Goal: Information Seeking & Learning: Learn about a topic

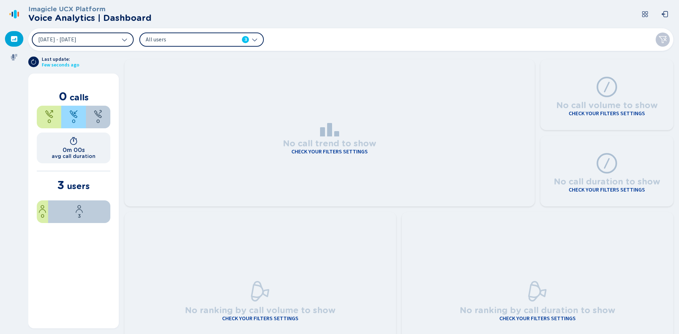
click at [116, 42] on button "[DATE] - [DATE]" at bounding box center [83, 40] width 102 height 14
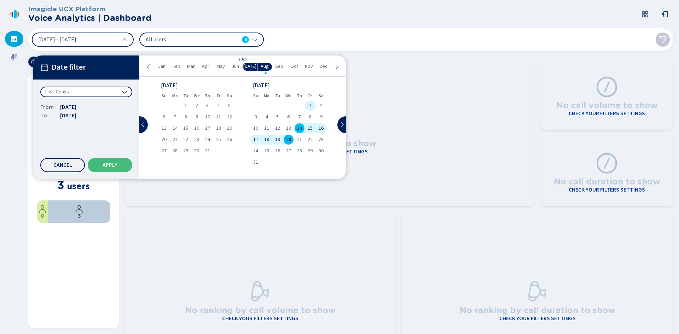
click at [310, 105] on span "1" at bounding box center [310, 105] width 2 height 5
click at [290, 140] on span "20" at bounding box center [288, 139] width 5 height 5
click at [108, 169] on button "Apply" at bounding box center [110, 165] width 45 height 14
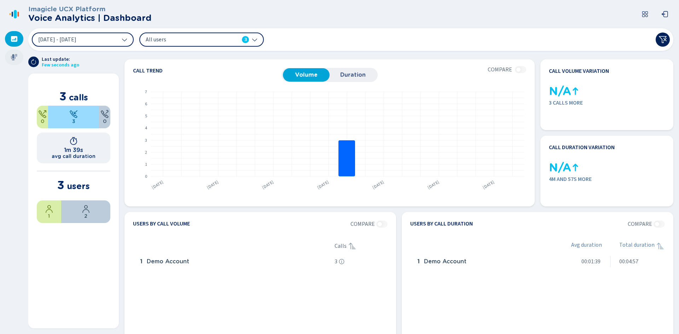
click at [11, 55] on icon at bounding box center [14, 57] width 7 height 7
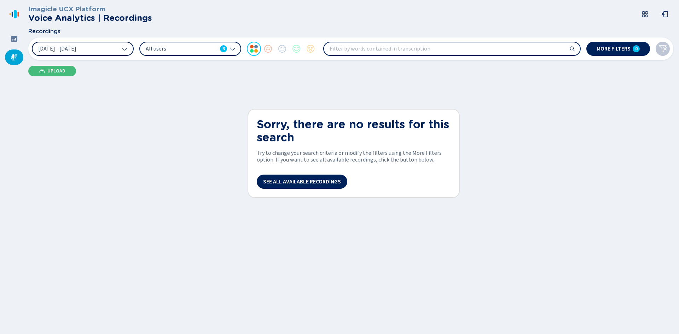
click at [114, 48] on button "[DATE] - [DATE]" at bounding box center [83, 49] width 102 height 14
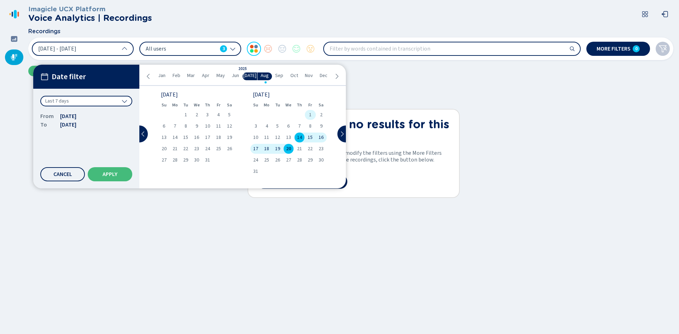
click at [312, 115] on div "1" at bounding box center [310, 115] width 11 height 10
click at [290, 148] on span "20" at bounding box center [288, 148] width 5 height 5
click at [117, 171] on button "Apply" at bounding box center [110, 174] width 45 height 14
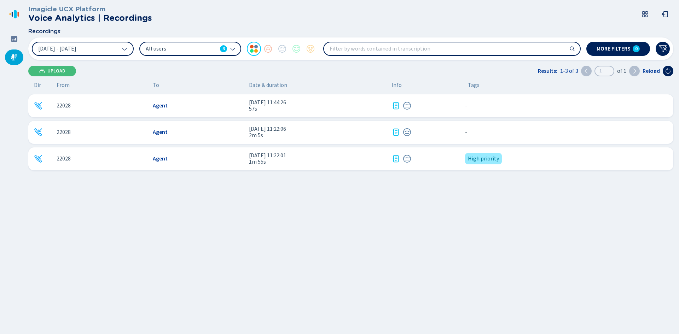
click at [69, 106] on span "22028" at bounding box center [64, 106] width 14 height 6
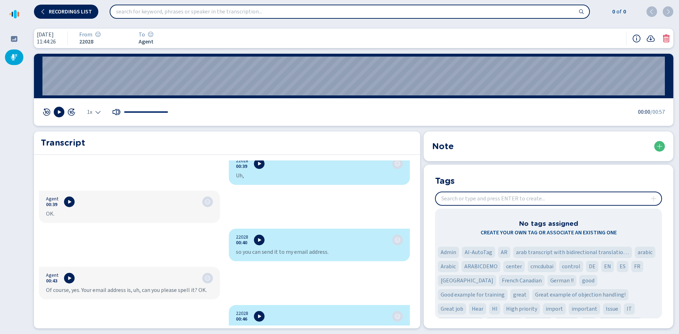
scroll to position [566, 0]
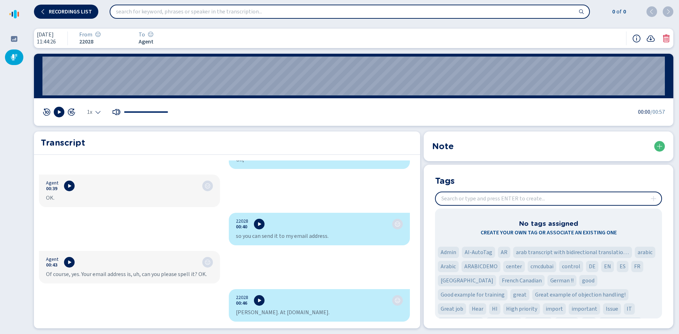
drag, startPoint x: 63, startPoint y: 109, endPoint x: 95, endPoint y: 139, distance: 43.8
click at [116, 151] on div "[DATE] 11:44:26 From 22028 To Agent 00:00 1x 00:00 /00:57 Transcript 22028 00:0…" at bounding box center [353, 178] width 651 height 311
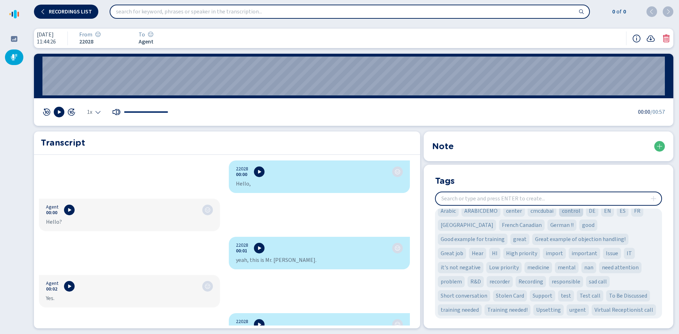
scroll to position [0, 0]
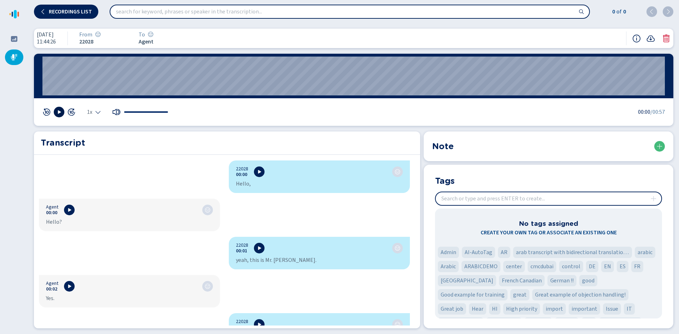
click at [58, 113] on icon at bounding box center [59, 112] width 3 height 4
click at [58, 113] on rect at bounding box center [57, 112] width 1 height 4
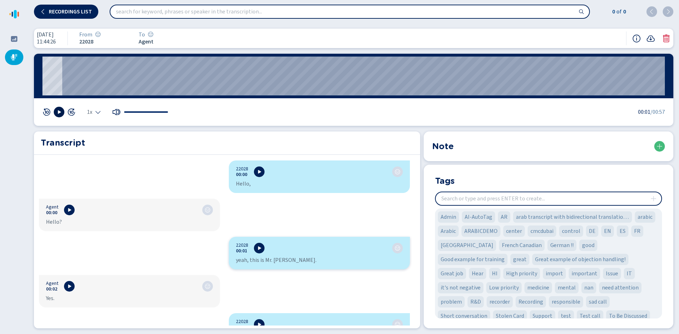
scroll to position [56, 0]
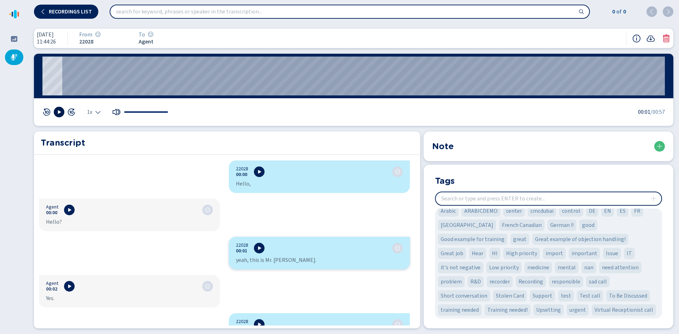
click at [506, 201] on input "insert" at bounding box center [549, 198] width 226 height 13
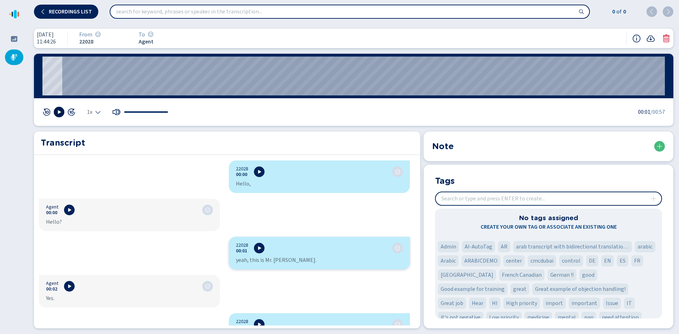
scroll to position [0, 0]
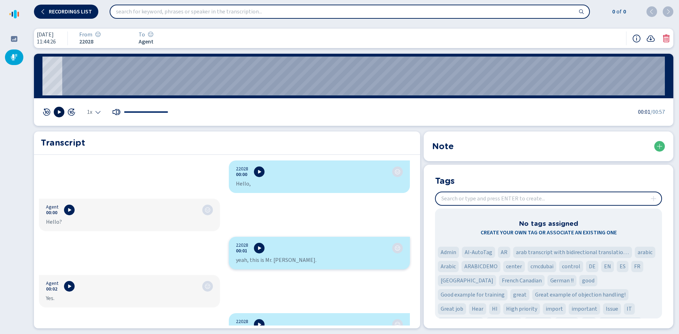
type input "d"
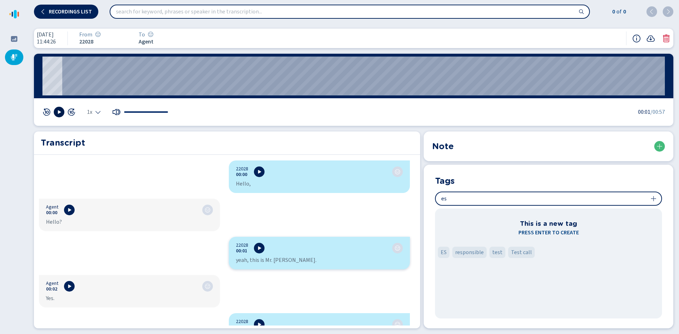
type input "e"
type input "t"
click at [517, 294] on div "This is a new tag Press enter to create arabic Arabic ARABICDEMO" at bounding box center [548, 264] width 227 height 110
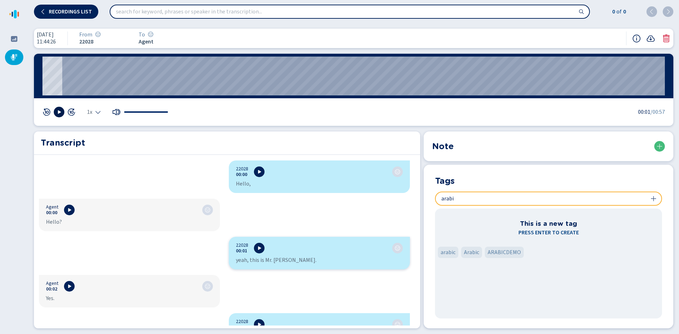
click at [584, 180] on div "Tags" at bounding box center [548, 180] width 227 height 11
click at [579, 175] on div "Tags" at bounding box center [548, 180] width 227 height 11
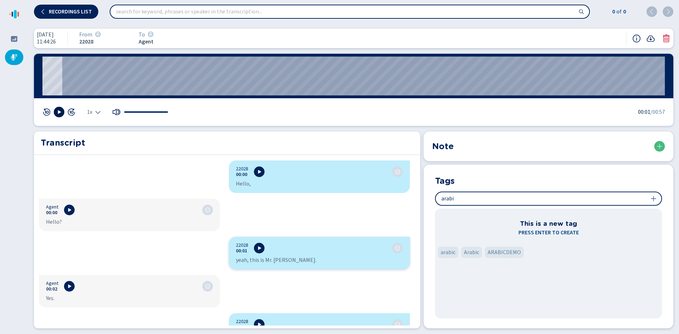
click at [547, 198] on input "insert" at bounding box center [549, 198] width 226 height 13
type input "a"
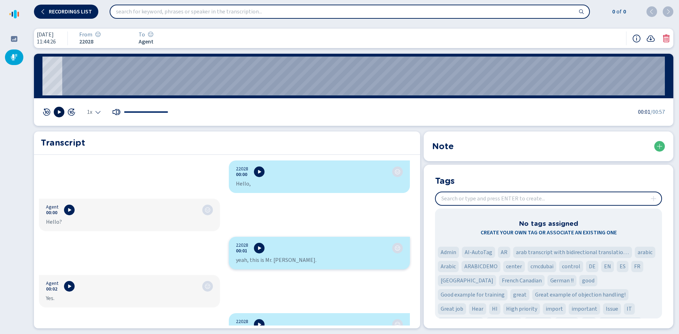
click at [471, 203] on input "insert" at bounding box center [549, 198] width 226 height 13
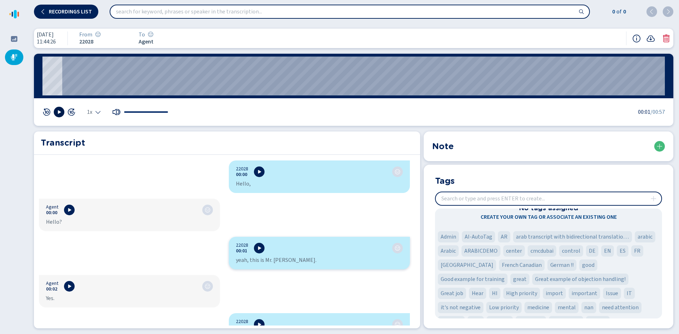
scroll to position [15, 0]
click at [500, 200] on input "insert" at bounding box center [549, 198] width 226 height 13
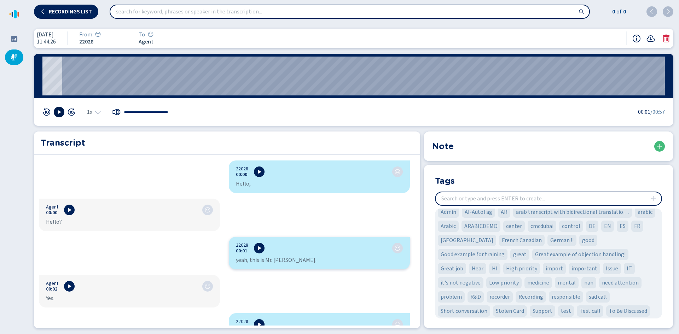
scroll to position [56, 0]
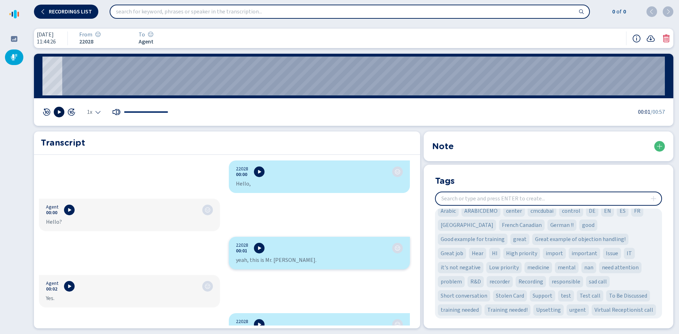
click at [11, 56] on icon at bounding box center [14, 57] width 7 height 7
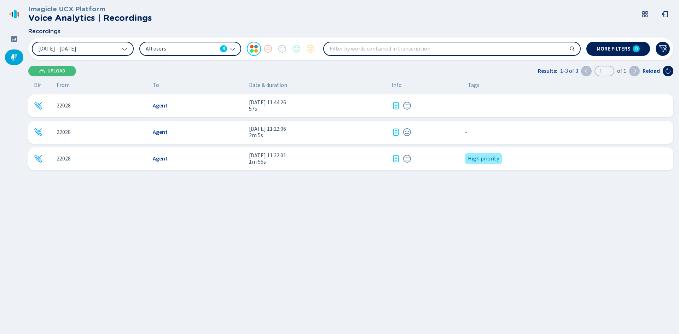
click at [376, 50] on input "search" at bounding box center [452, 48] width 256 height 13
click at [174, 53] on div "All users 3" at bounding box center [190, 49] width 102 height 14
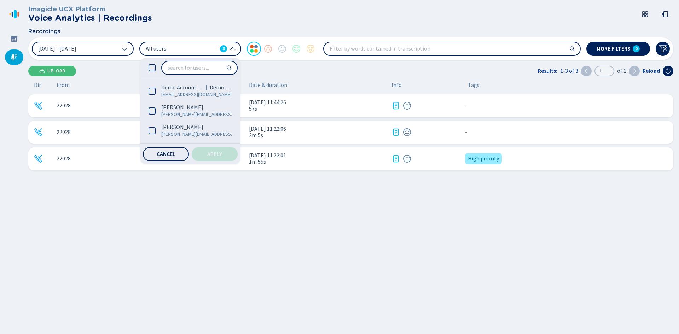
drag, startPoint x: 259, startPoint y: 71, endPoint x: 257, endPoint y: 61, distance: 10.7
click at [259, 72] on div "Upload Results: 1-3 of 3 1 of 1 Reload" at bounding box center [350, 71] width 645 height 11
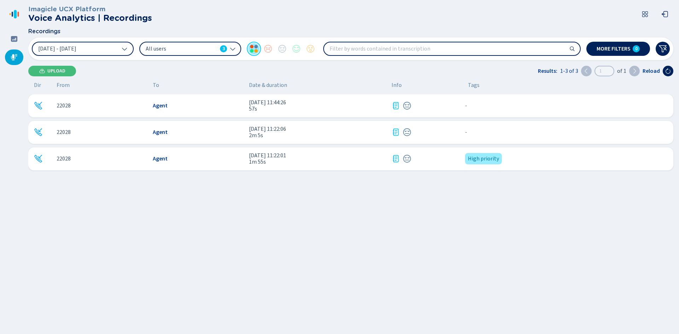
click at [254, 49] on div at bounding box center [254, 49] width 14 height 14
click at [666, 50] on icon at bounding box center [663, 49] width 8 height 7
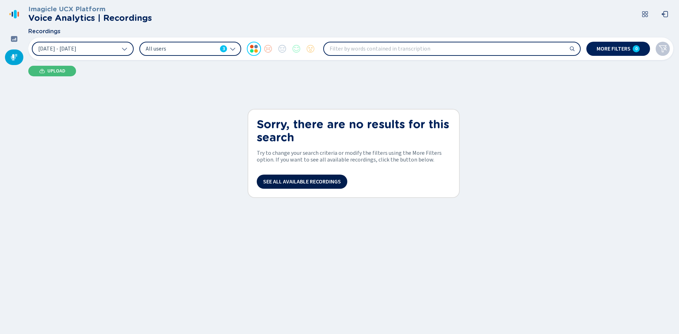
click at [311, 185] on button "See all available recordings" at bounding box center [302, 182] width 91 height 14
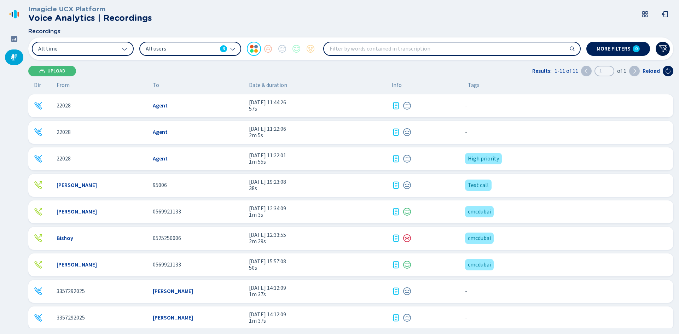
click at [664, 48] on icon at bounding box center [663, 49] width 8 height 8
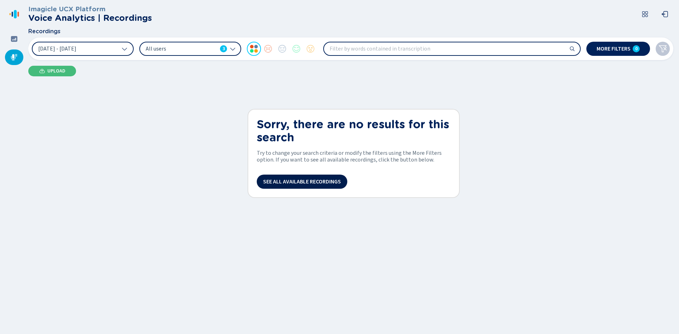
click at [318, 185] on button "See all available recordings" at bounding box center [302, 182] width 91 height 14
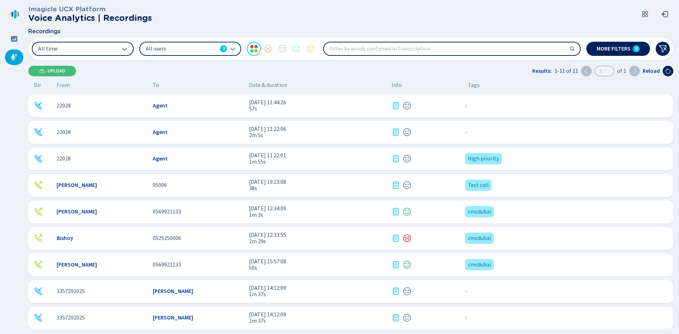
click at [472, 87] on span "Tags" at bounding box center [474, 85] width 12 height 6
drag, startPoint x: 475, startPoint y: 87, endPoint x: 493, endPoint y: 92, distance: 18.6
click at [461, 87] on div "Dir From To Date & duration Info Tags" at bounding box center [349, 85] width 643 height 6
click at [496, 93] on div "Dir From To Date & duration Info Tags 22028 Agent [DATE] 11:44:26 57s - {{hidde…" at bounding box center [352, 205] width 648 height 247
drag, startPoint x: 515, startPoint y: 161, endPoint x: 461, endPoint y: 156, distance: 53.6
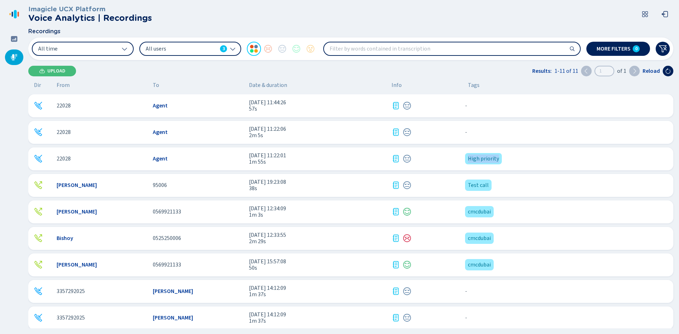
click at [459, 157] on div "22028 Agent [DATE] 11:22:01 1m 55s High priority {{hiddenTagsCount}} more" at bounding box center [350, 159] width 645 height 23
click at [425, 45] on input "search" at bounding box center [452, 48] width 256 height 13
click at [514, 52] on input "search" at bounding box center [452, 48] width 256 height 13
type input "high priority"
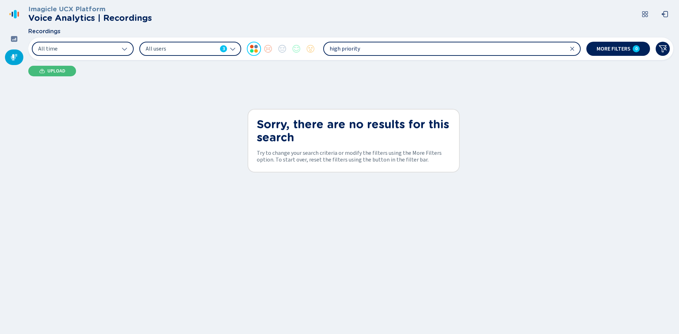
click at [398, 53] on input "high priority" at bounding box center [452, 48] width 256 height 13
click at [571, 49] on icon at bounding box center [573, 49] width 6 height 6
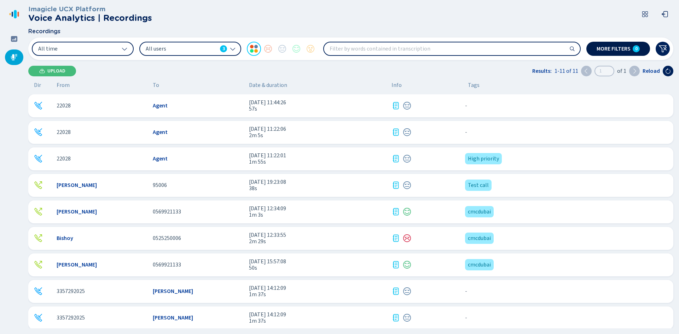
click at [603, 48] on span "More filters" at bounding box center [614, 49] width 34 height 6
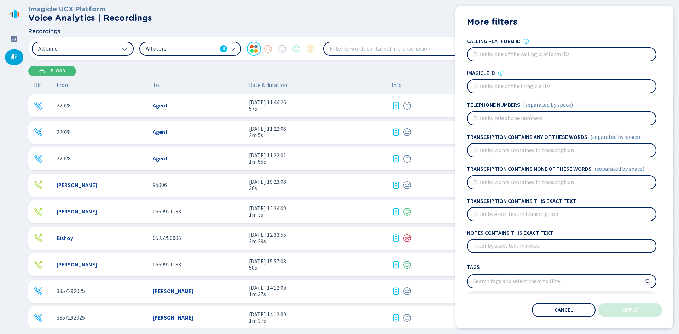
scroll to position [35, 0]
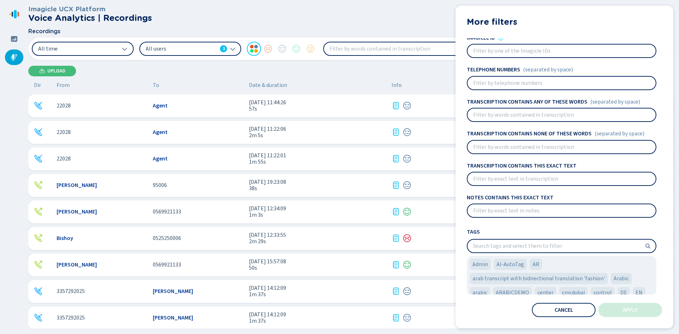
click at [518, 249] on input "search" at bounding box center [562, 246] width 188 height 13
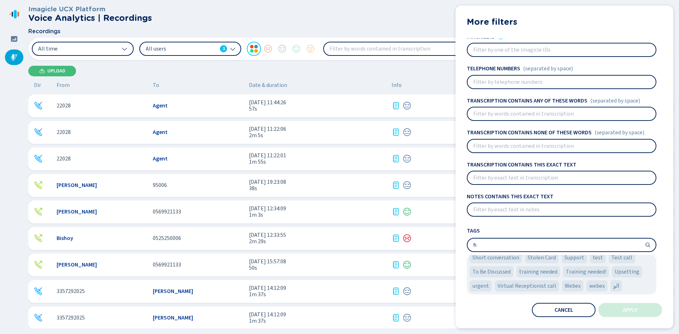
scroll to position [0, 0]
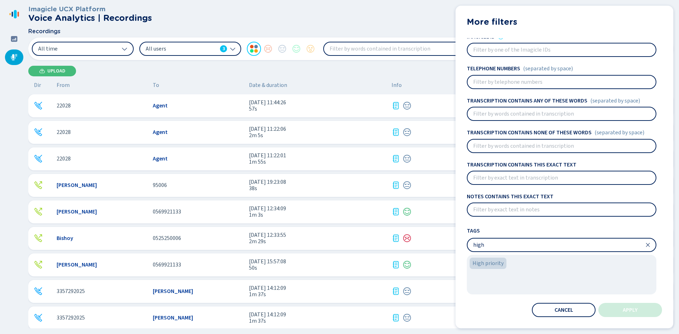
type input "high"
click at [485, 263] on span "High priority" at bounding box center [488, 263] width 31 height 8
click at [632, 306] on button "Apply" at bounding box center [631, 310] width 64 height 14
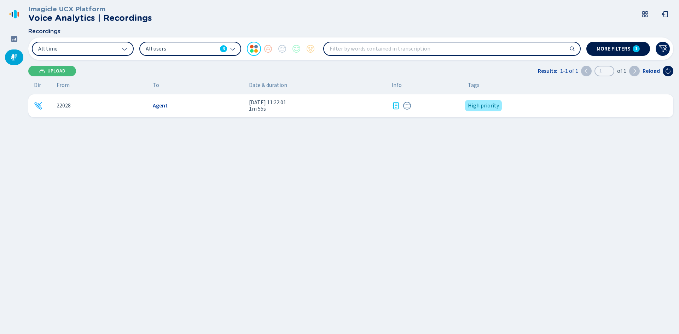
click at [633, 50] on div "1" at bounding box center [636, 48] width 7 height 7
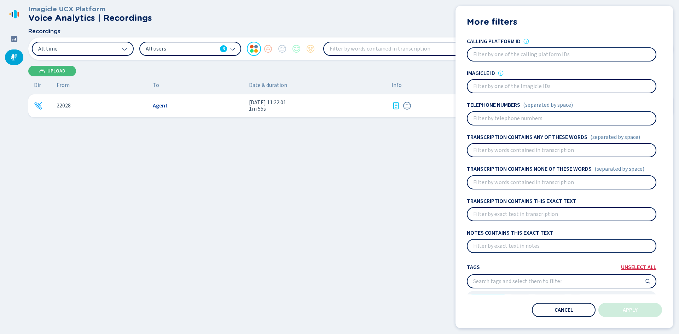
click at [580, 307] on button "Cancel" at bounding box center [564, 310] width 64 height 14
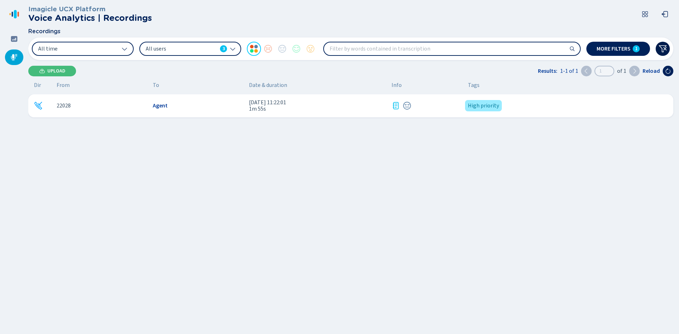
click at [665, 48] on icon at bounding box center [663, 49] width 8 height 7
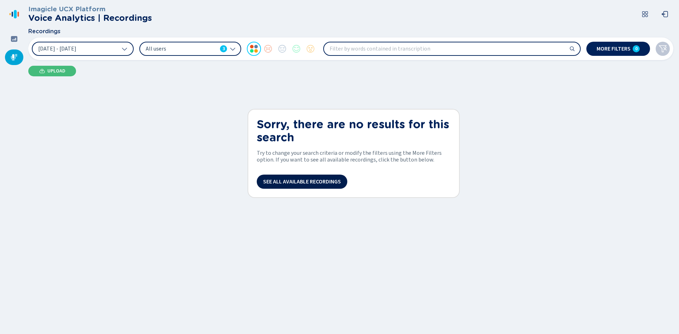
click at [334, 177] on button "See all available recordings" at bounding box center [302, 182] width 91 height 14
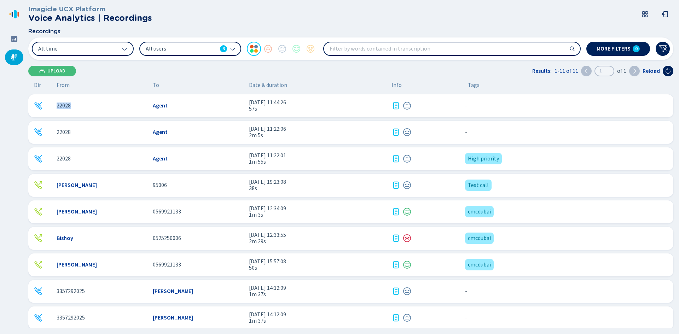
drag, startPoint x: 75, startPoint y: 103, endPoint x: 51, endPoint y: 104, distance: 24.1
click at [51, 104] on div "22028 Agent [DATE] 11:44:26 57s - {{hiddenTagsCount}} more" at bounding box center [350, 105] width 645 height 23
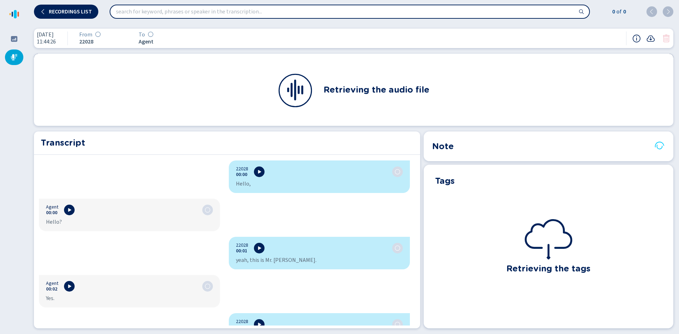
click at [15, 56] on icon at bounding box center [14, 57] width 7 height 7
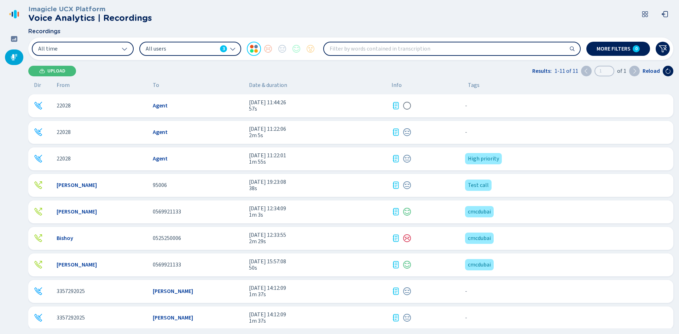
click at [396, 213] on icon at bounding box center [396, 212] width 8 height 8
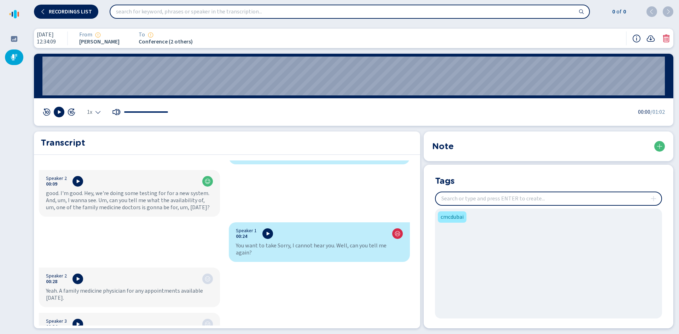
scroll to position [6, 0]
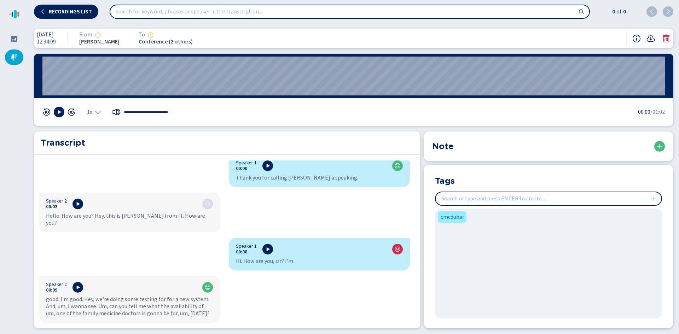
click at [15, 54] on icon at bounding box center [14, 57] width 7 height 7
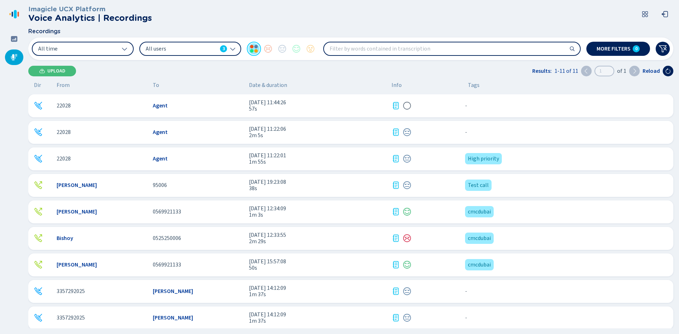
click at [254, 50] on div at bounding box center [254, 49] width 14 height 14
click at [271, 50] on div at bounding box center [268, 49] width 14 height 14
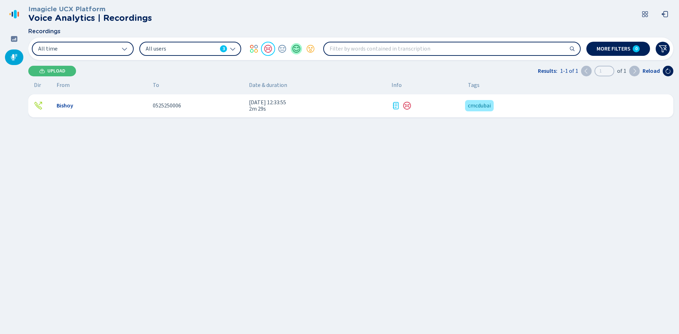
click at [297, 49] on div at bounding box center [296, 49] width 14 height 14
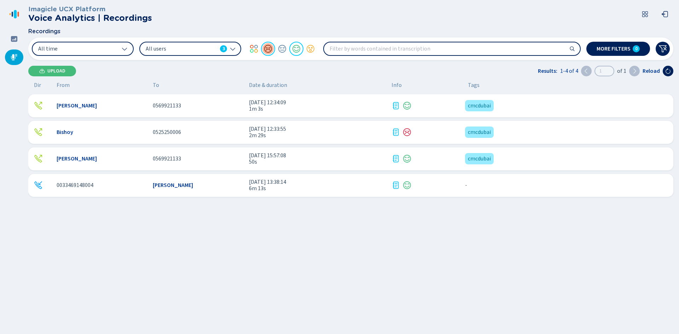
click at [270, 50] on div at bounding box center [268, 49] width 14 height 14
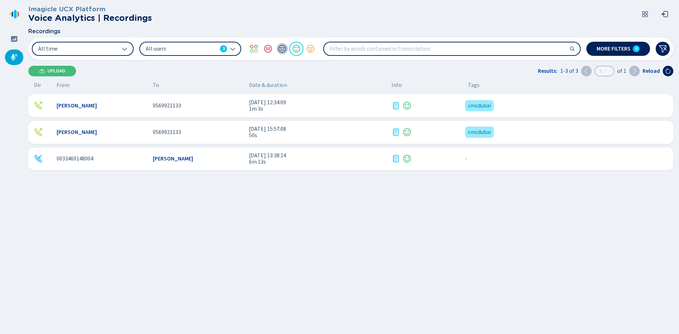
click at [281, 47] on div at bounding box center [282, 49] width 14 height 14
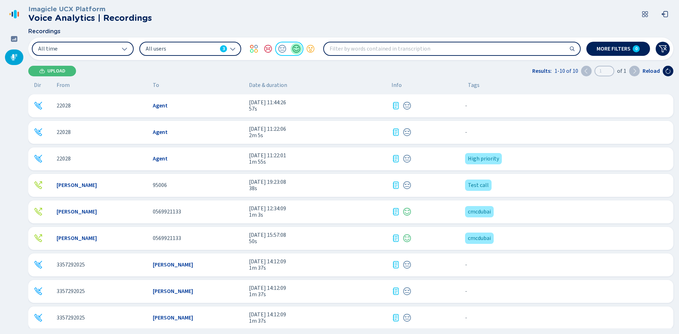
click at [296, 50] on div at bounding box center [296, 49] width 14 height 14
